Goal: Navigation & Orientation: Find specific page/section

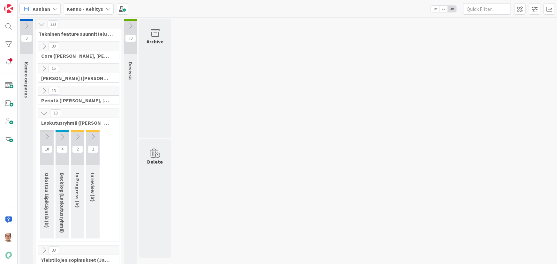
click at [106, 7] on icon at bounding box center [108, 8] width 5 height 5
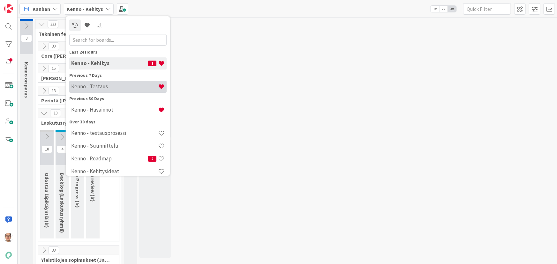
click at [110, 87] on h4 "Kenno - Testaus" at bounding box center [114, 86] width 87 height 6
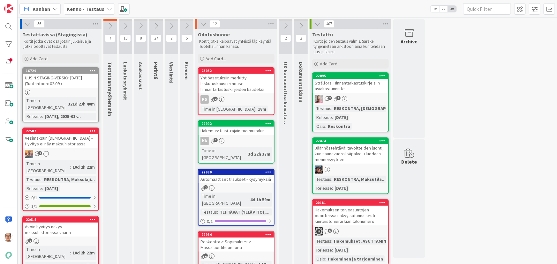
click at [248, 97] on div "PS 2" at bounding box center [236, 99] width 75 height 8
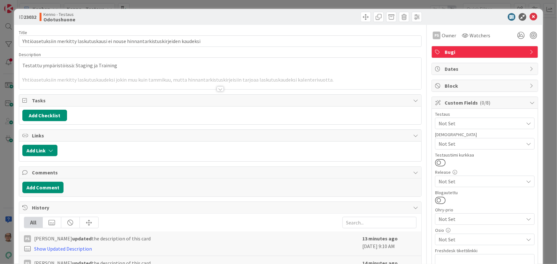
click at [218, 88] on div at bounding box center [220, 88] width 7 height 5
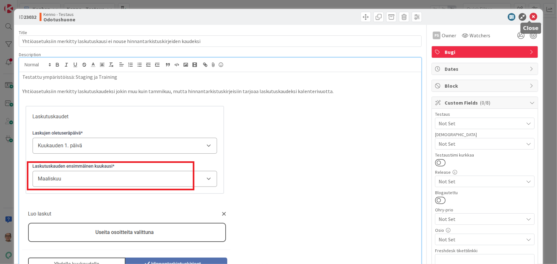
click at [530, 16] on icon at bounding box center [534, 17] width 8 height 8
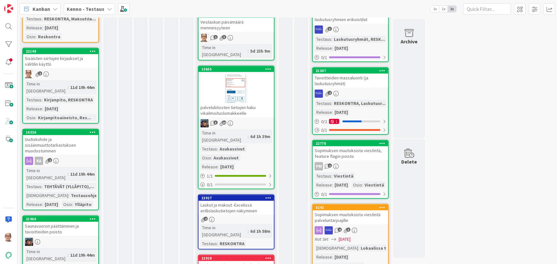
scroll to position [377, 0]
